Goal: Navigation & Orientation: Find specific page/section

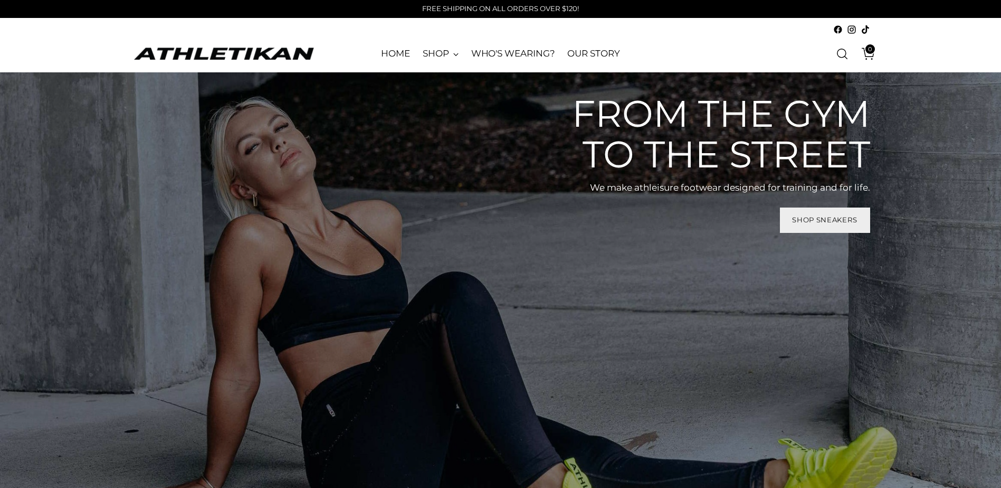
click at [833, 217] on span "Shop Sneakers" at bounding box center [824, 220] width 65 height 10
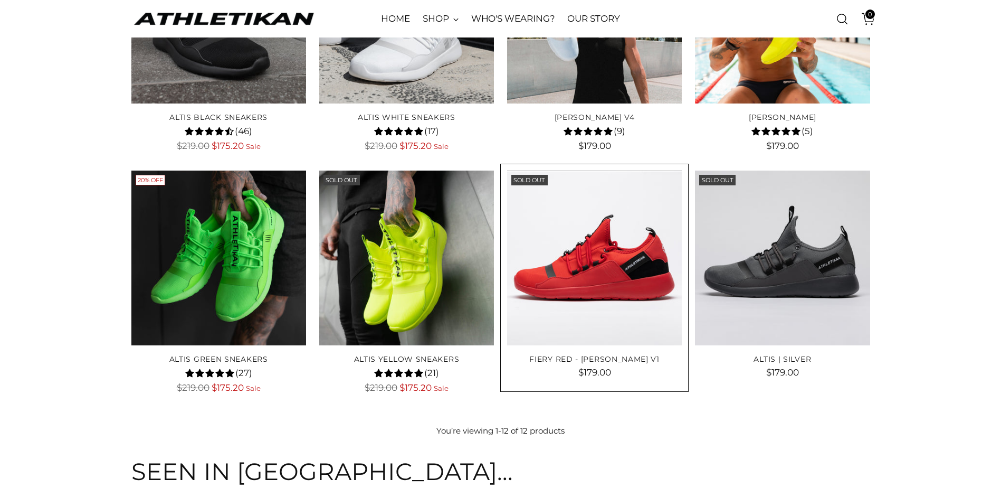
scroll to position [475, 0]
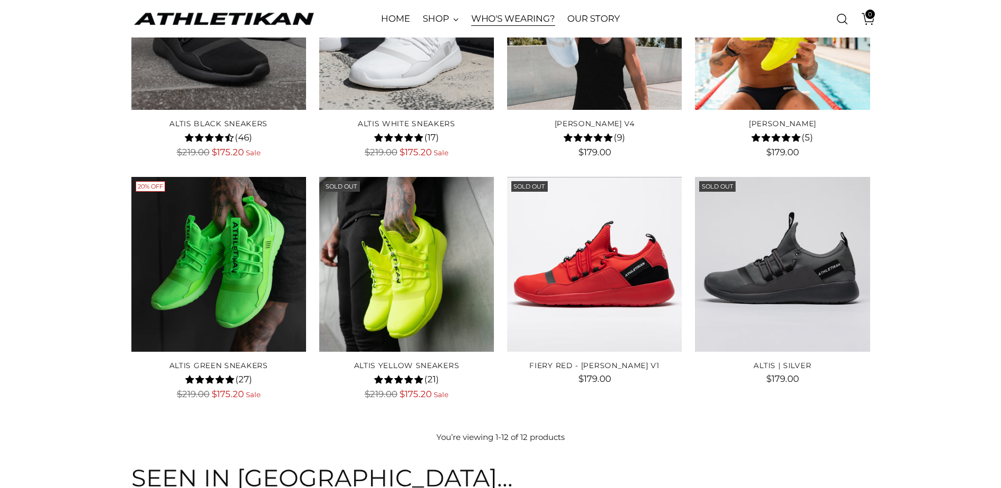
click at [524, 20] on link "WHO'S WEARING?" at bounding box center [513, 18] width 84 height 23
